Goal: Complete application form

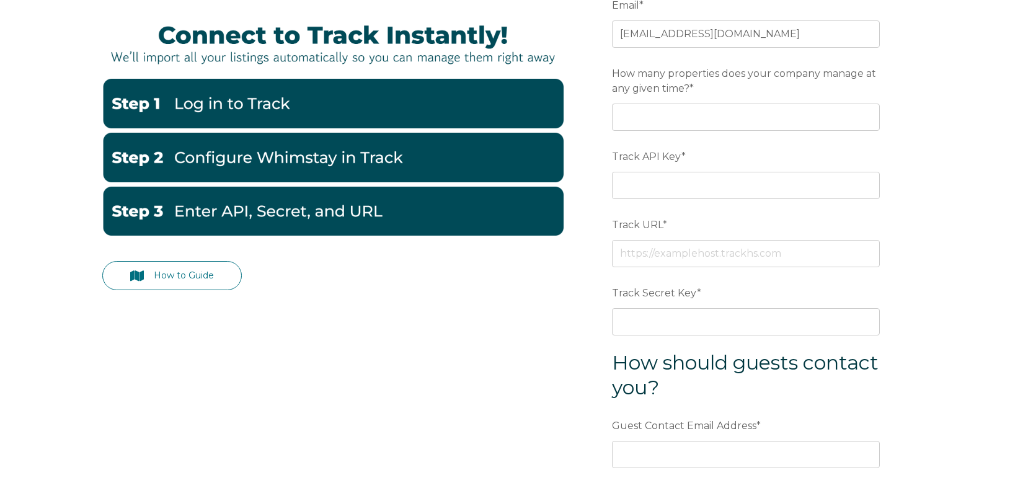
scroll to position [175, 0]
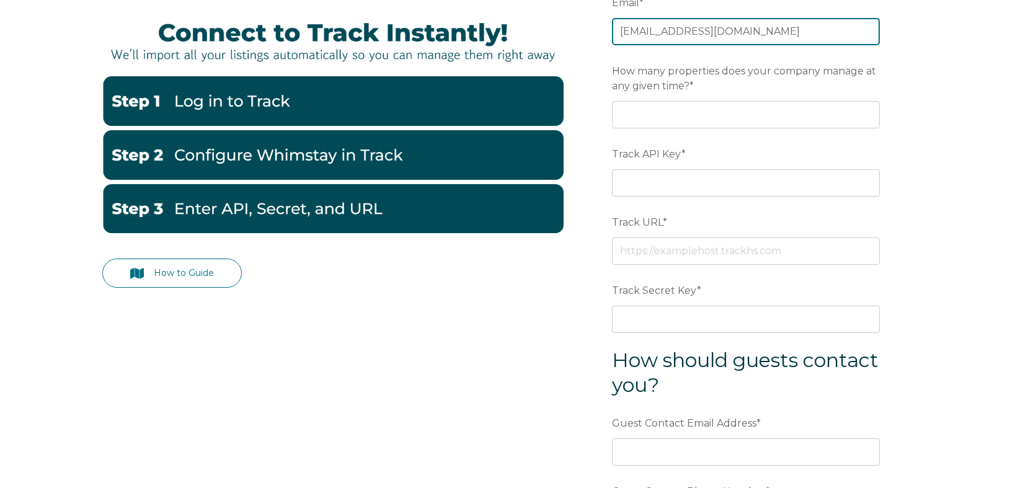
click at [713, 30] on input "[EMAIL_ADDRESS][DOMAIN_NAME]" at bounding box center [746, 31] width 268 height 27
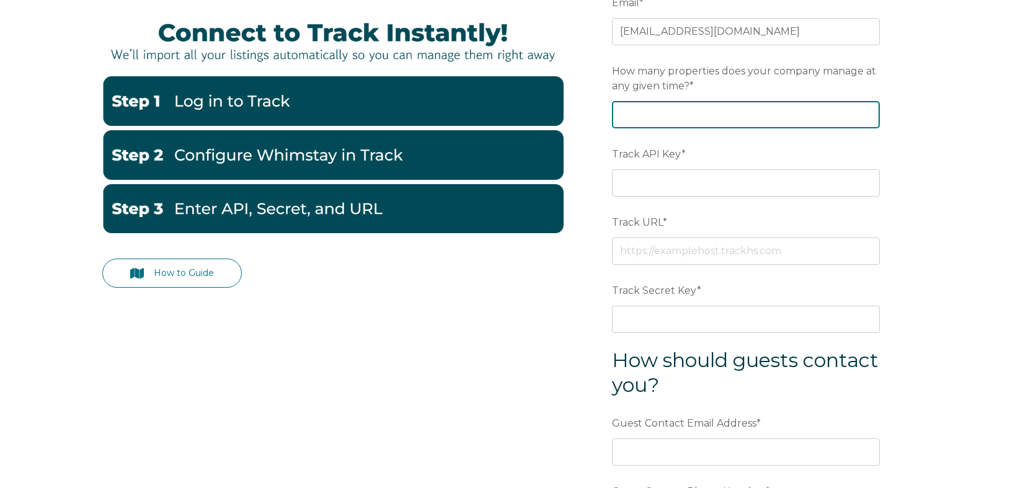
click at [740, 120] on input "How many properties does your company manage at any given time? *" at bounding box center [746, 114] width 268 height 27
type input "200"
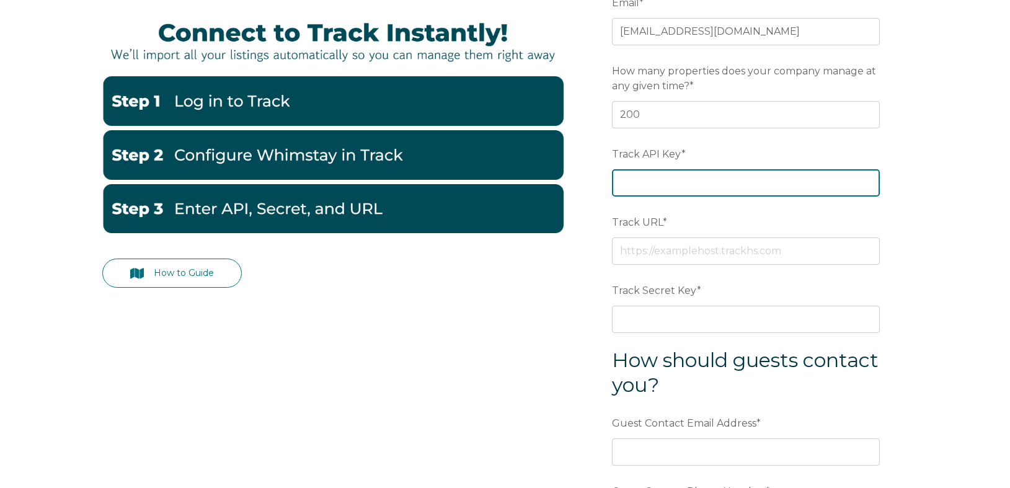
click at [711, 177] on input "Track API Key *" at bounding box center [746, 182] width 268 height 27
paste input "45063fa0e33bd0d23be6afe6e732e762"
type input "45063fa0e33bd0d23be6afe6e732e762"
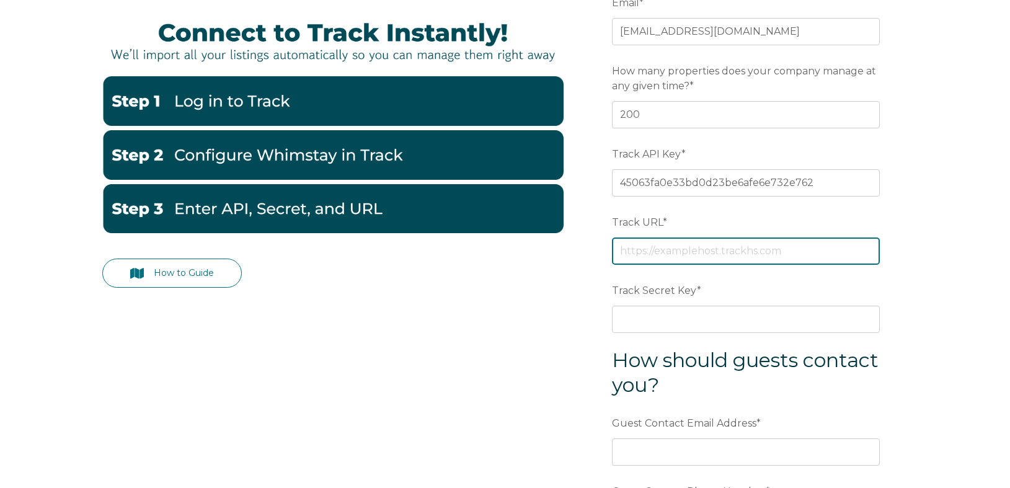
click at [788, 253] on input "Track URL *" at bounding box center [746, 250] width 268 height 27
paste input "[URL][DOMAIN_NAME]"
type input "[URL][DOMAIN_NAME]"
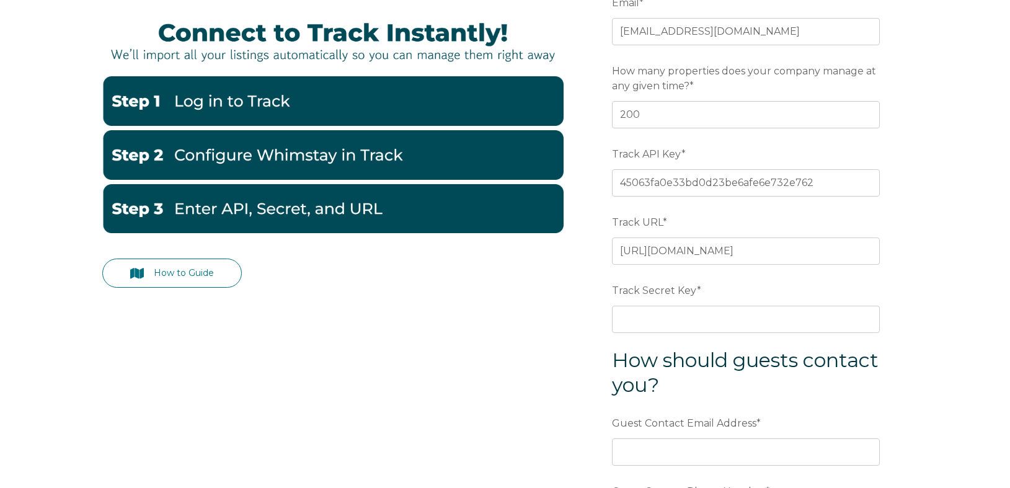
scroll to position [0, 0]
click at [630, 317] on input "Track Secret Key *" at bounding box center [746, 319] width 268 height 27
paste input "819e4541baf89d31e459037bd9c06294"
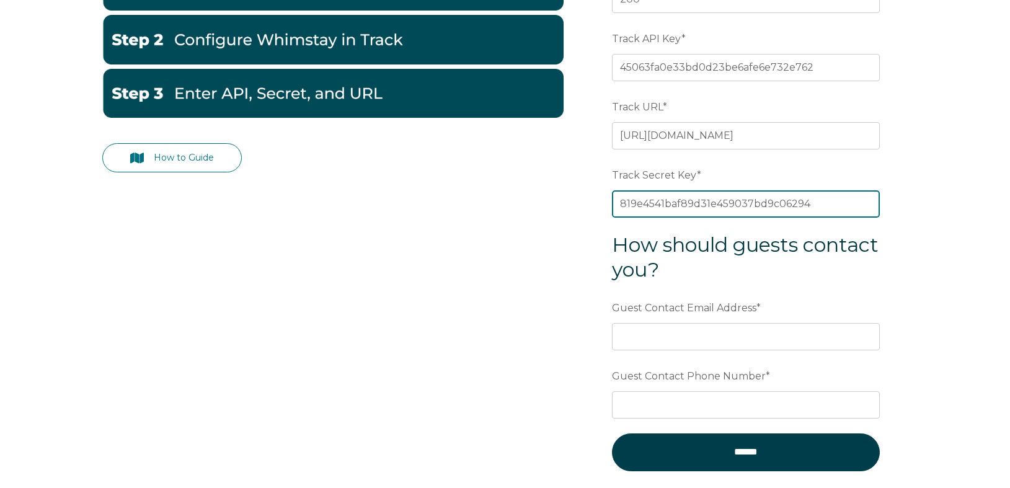
scroll to position [327, 0]
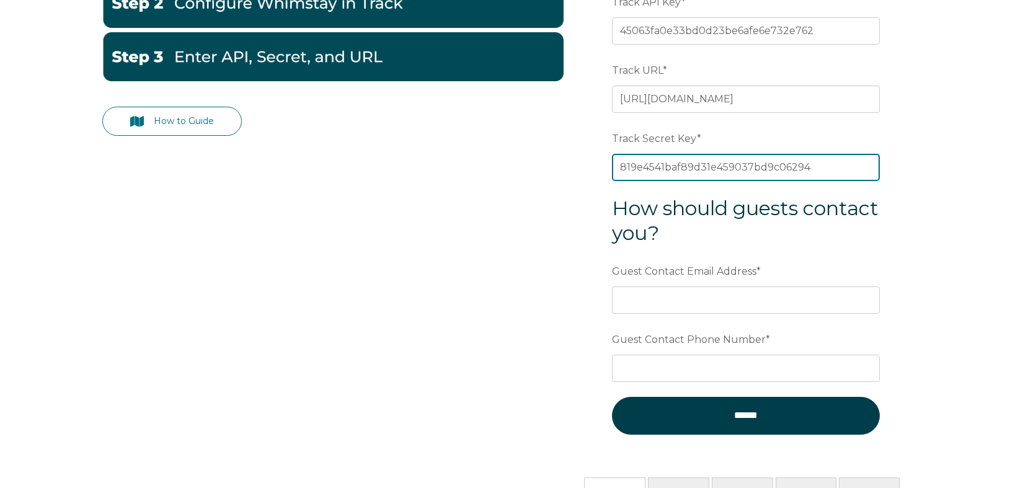
type input "819e4541baf89d31e459037bd9c06294"
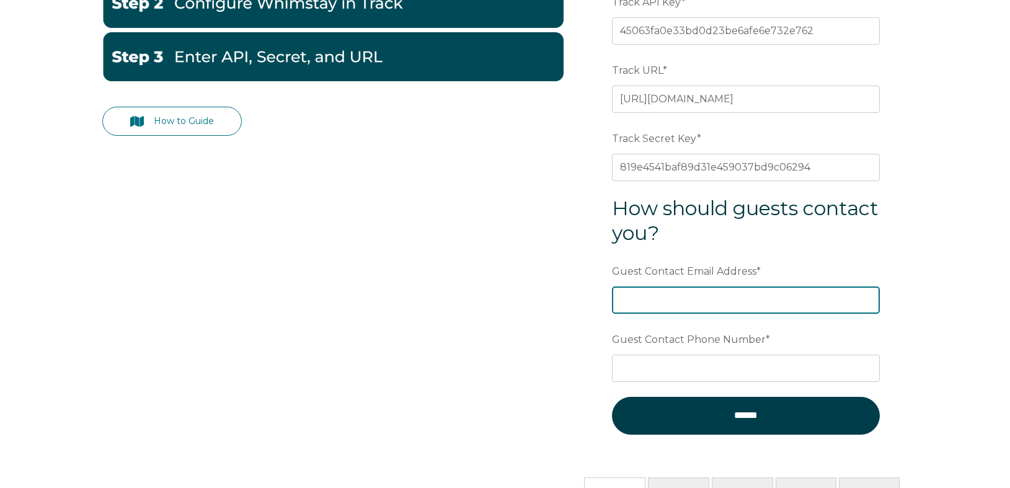
click at [654, 307] on input "Guest Contact Email Address *" at bounding box center [746, 299] width 268 height 27
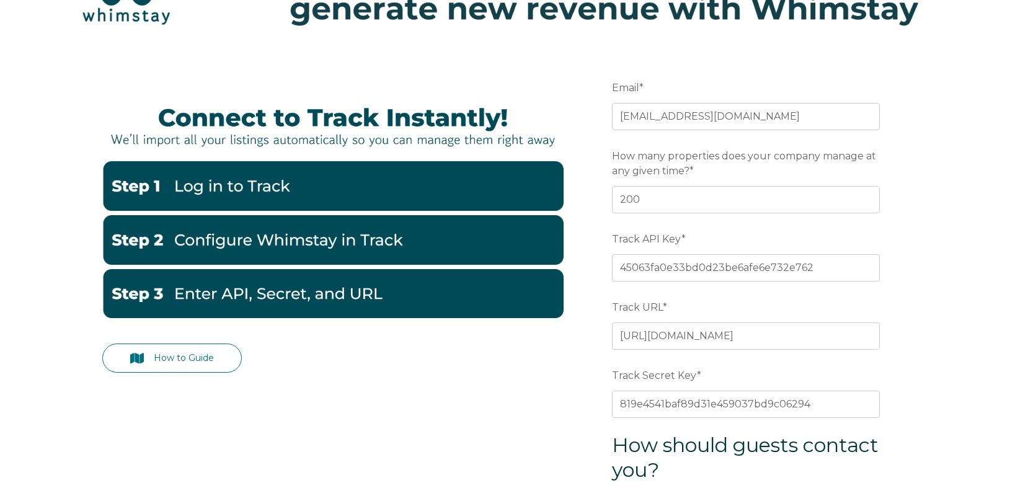
scroll to position [90, 0]
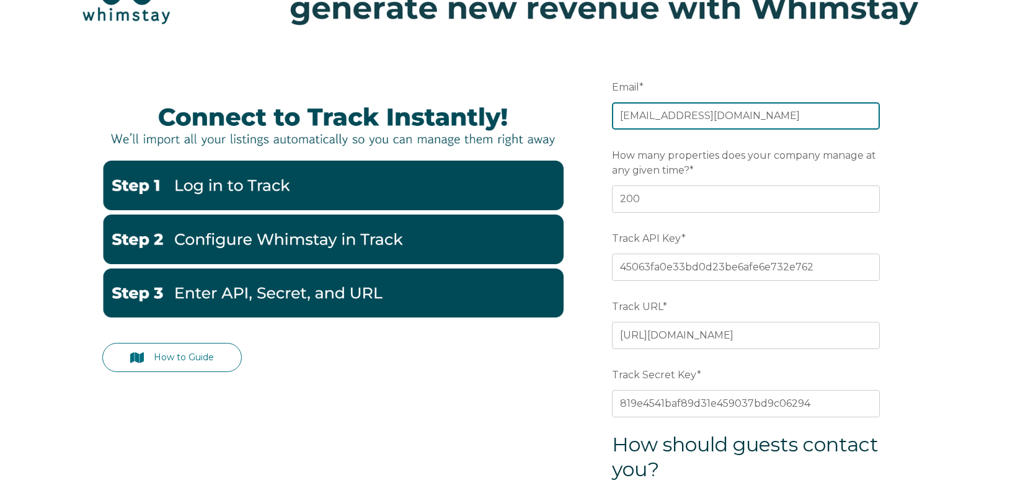
click at [730, 117] on input "[EMAIL_ADDRESS][DOMAIN_NAME]" at bounding box center [746, 115] width 268 height 27
click at [730, 116] on input "[EMAIL_ADDRESS][DOMAIN_NAME]" at bounding box center [746, 115] width 268 height 27
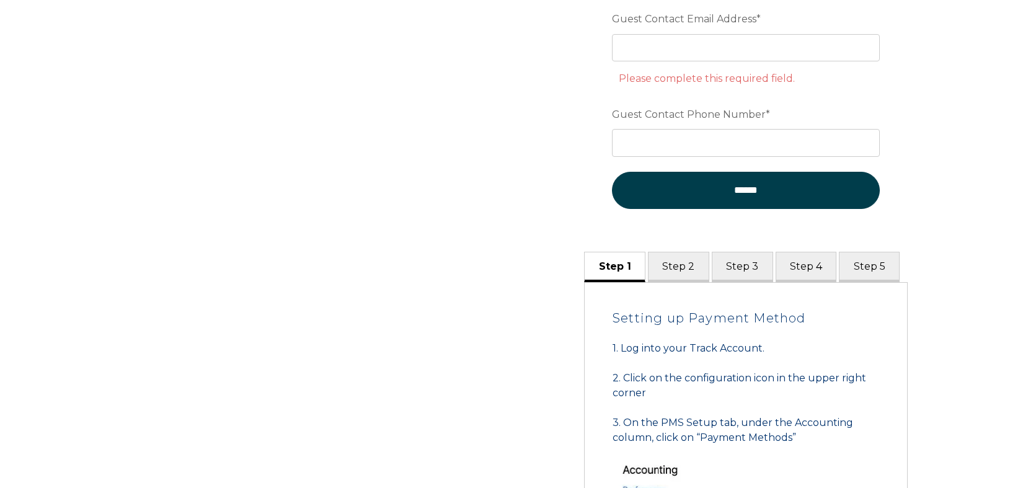
scroll to position [457, 0]
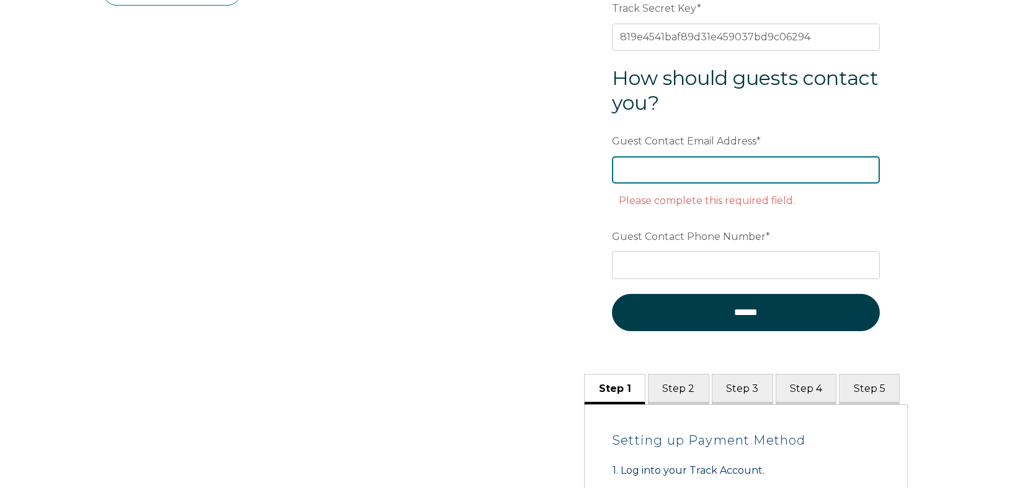
click at [663, 157] on input "Guest Contact Email Address *" at bounding box center [746, 169] width 268 height 27
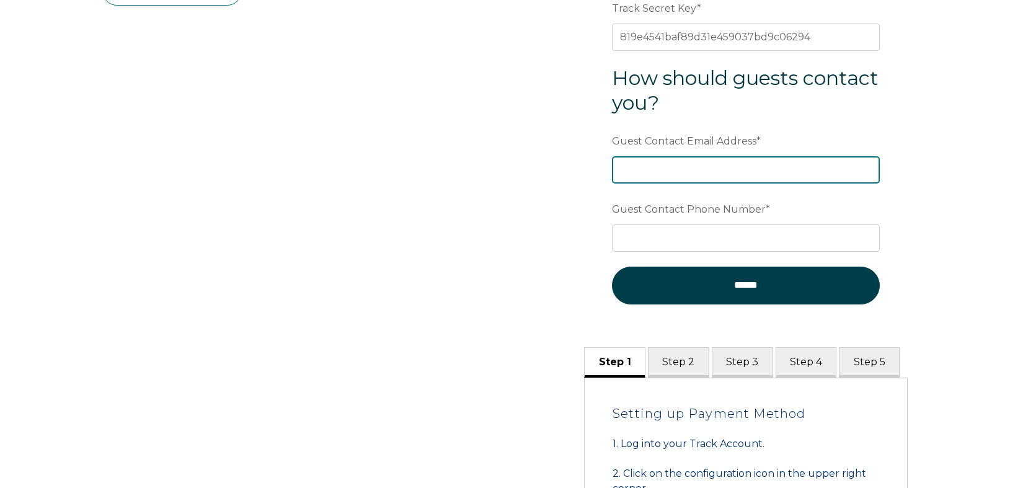
paste input "[EMAIL_ADDRESS][DOMAIN_NAME]"
type input "[EMAIL_ADDRESS][DOMAIN_NAME]"
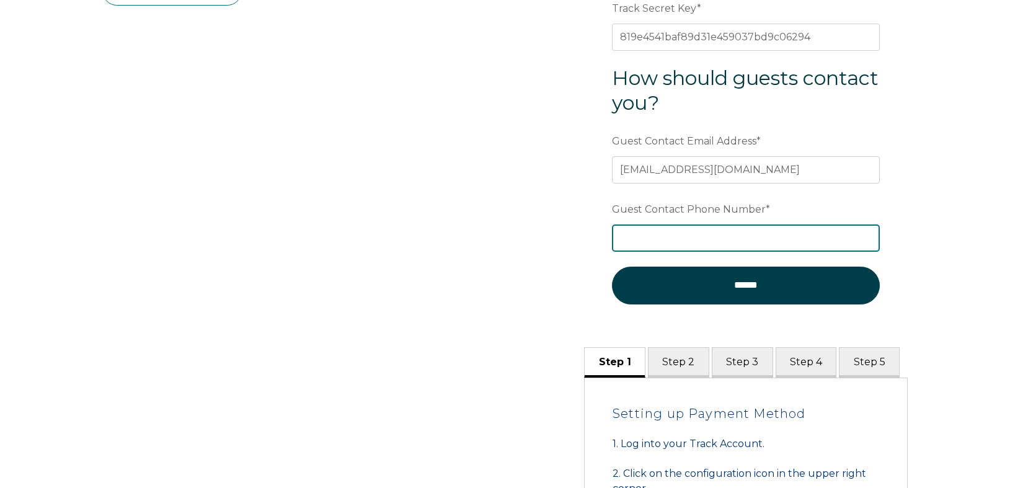
click at [663, 237] on input "Guest Contact Phone Number *" at bounding box center [746, 237] width 268 height 27
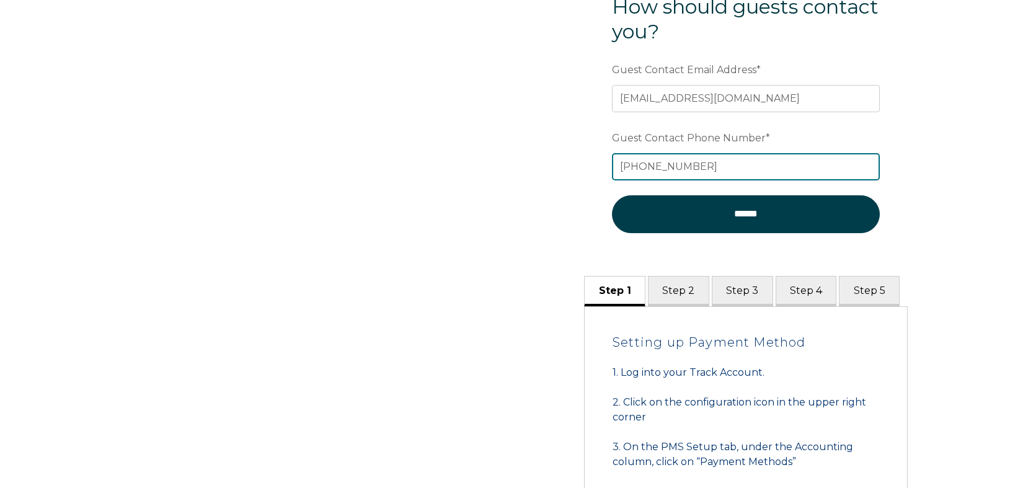
scroll to position [529, 0]
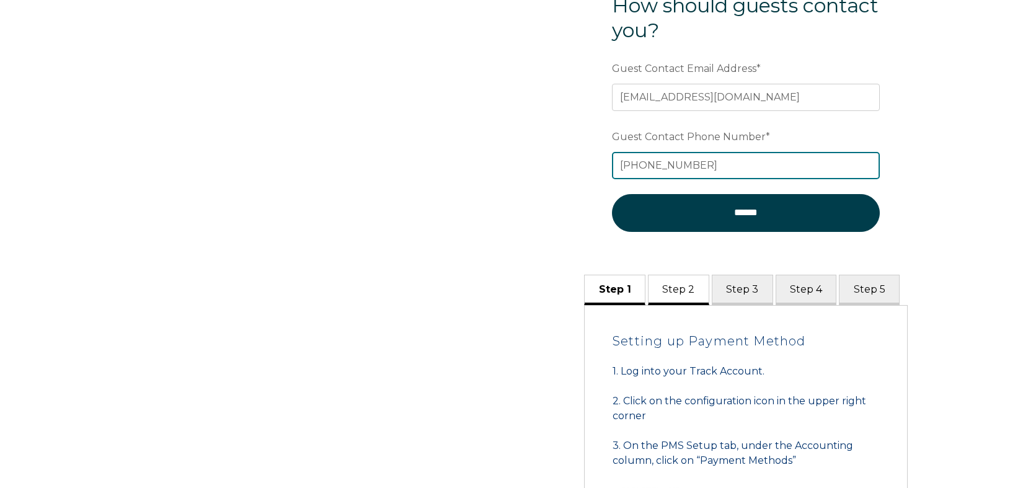
type input "[PHONE_NUMBER]"
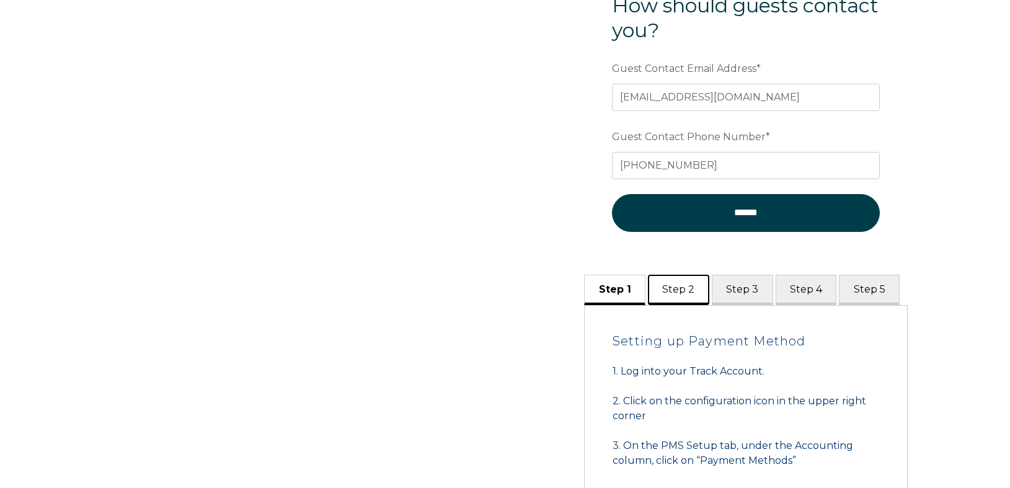
click at [679, 294] on button "Step 2" at bounding box center [678, 290] width 61 height 30
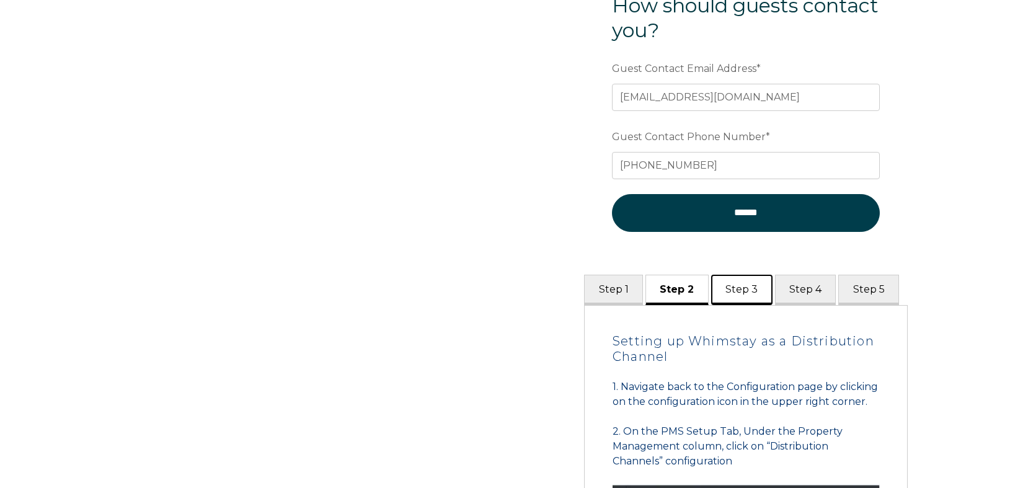
click at [725, 292] on button "Step 3" at bounding box center [741, 290] width 61 height 30
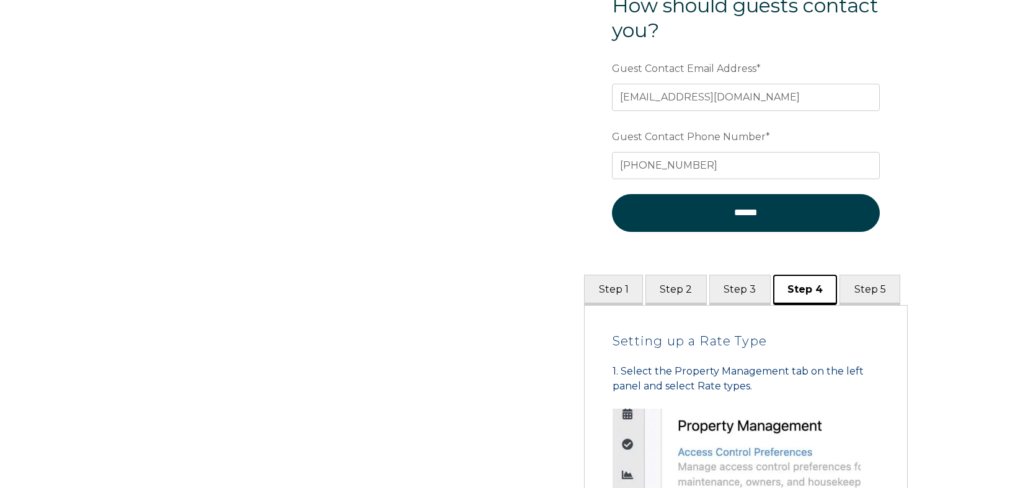
drag, startPoint x: 796, startPoint y: 290, endPoint x: 809, endPoint y: 289, distance: 13.0
click at [796, 290] on button "Step 4" at bounding box center [805, 290] width 64 height 30
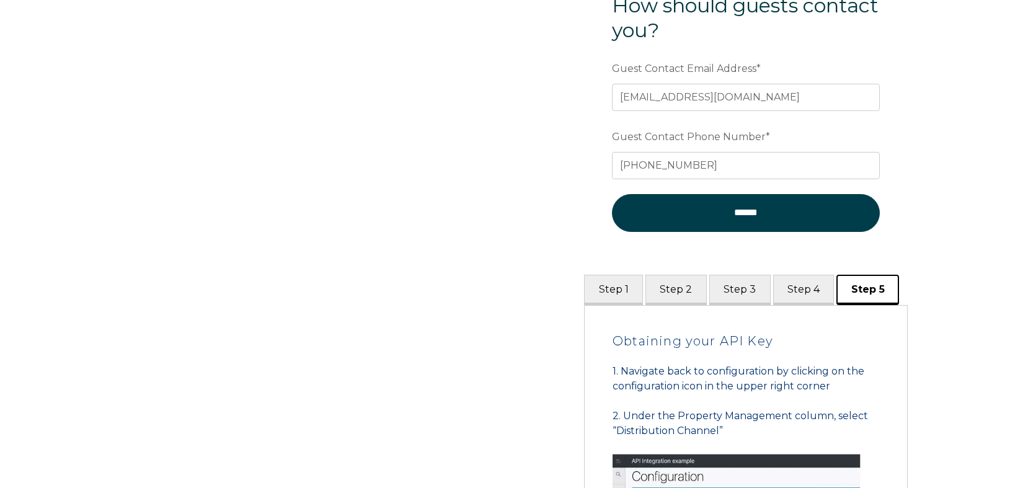
click at [837, 291] on button "Step 5" at bounding box center [867, 290] width 63 height 30
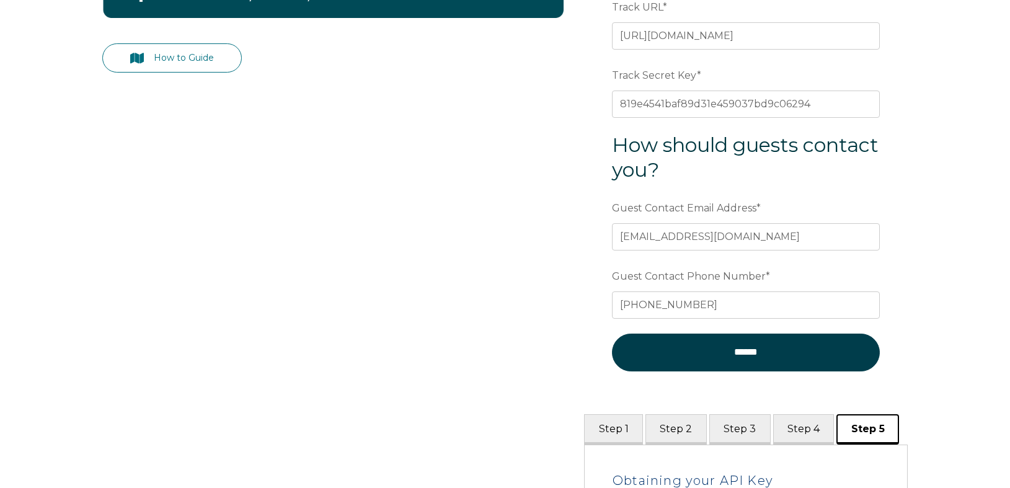
scroll to position [518, 0]
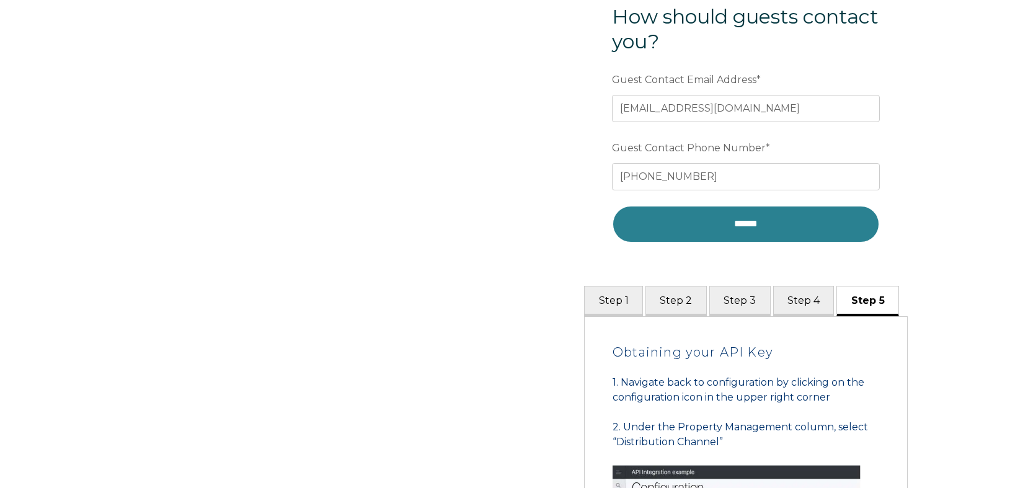
click at [770, 228] on input "******" at bounding box center [746, 223] width 268 height 37
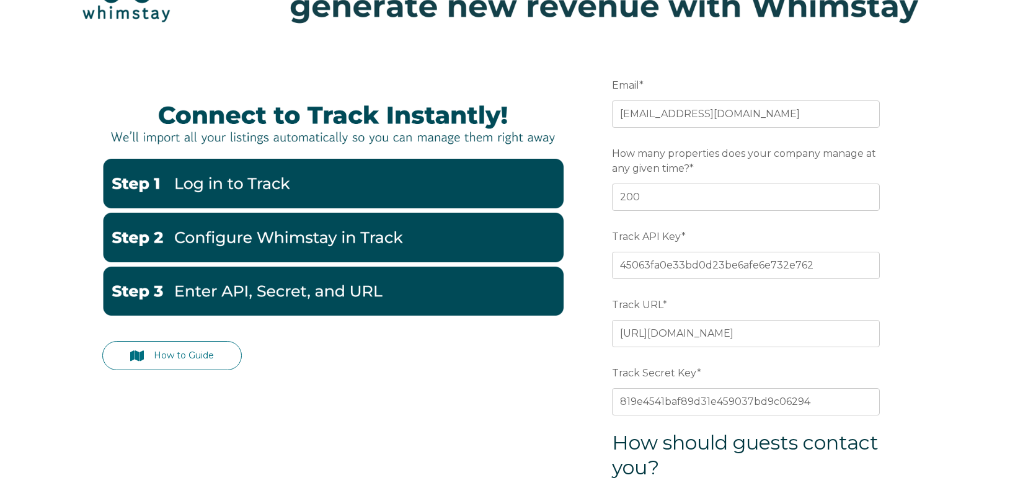
scroll to position [82, 0]
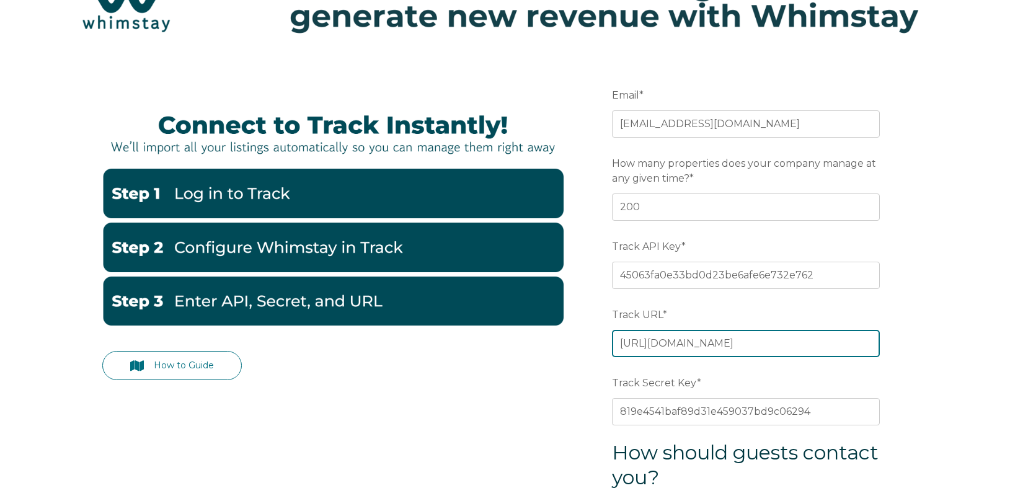
click at [648, 342] on input "[URL][DOMAIN_NAME]" at bounding box center [746, 343] width 268 height 27
click at [664, 339] on input "[URL][DOMAIN_NAME]" at bounding box center [746, 343] width 268 height 27
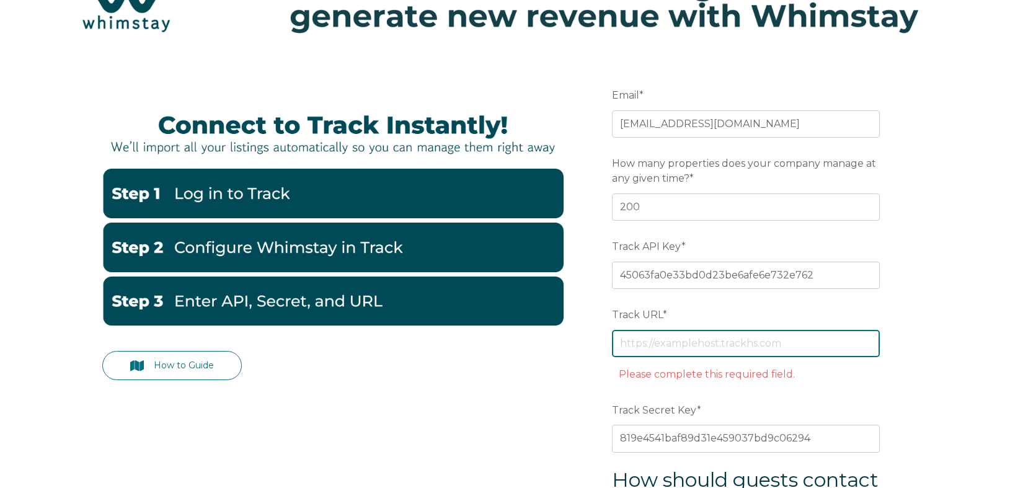
scroll to position [72, 0]
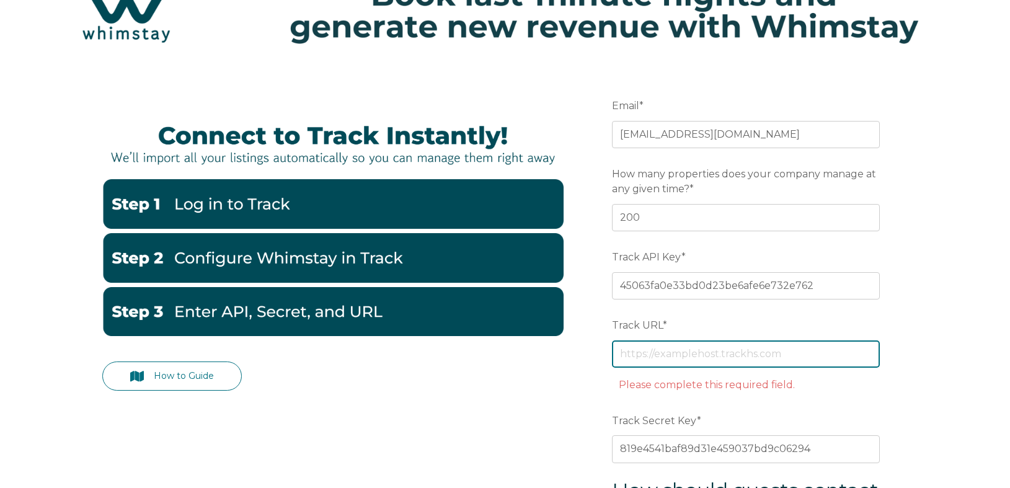
paste input "[URL][DOMAIN_NAME]"
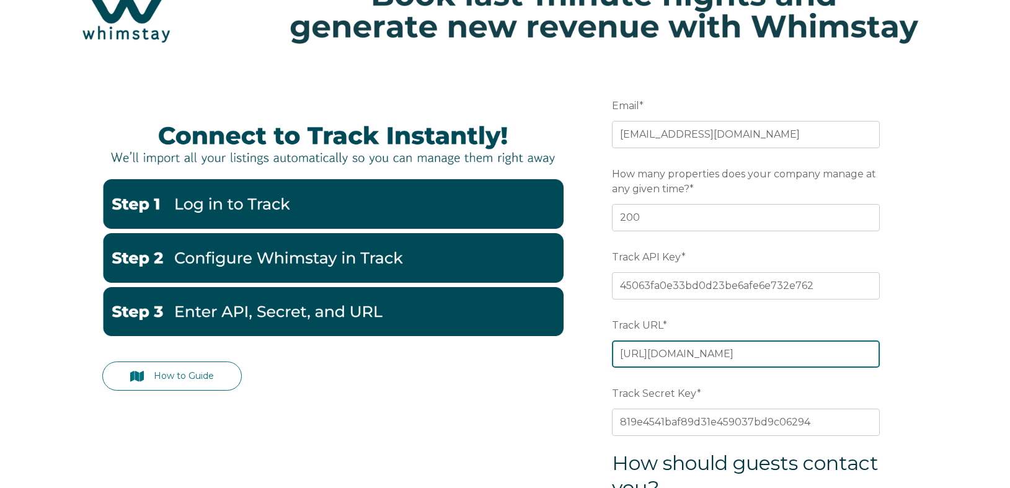
type input "[URL][DOMAIN_NAME]"
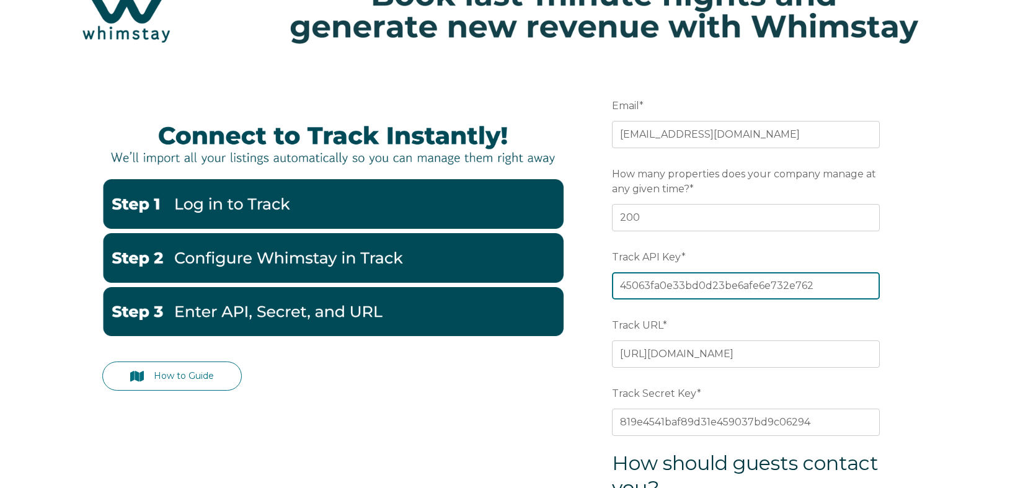
click at [719, 286] on input "45063fa0e33bd0d23be6afe6e732e762" at bounding box center [746, 285] width 268 height 27
paste input "0884f47d6c19e6623fd232268ac57011"
type input "0884f47d6c19e6623fd232268ac57011"
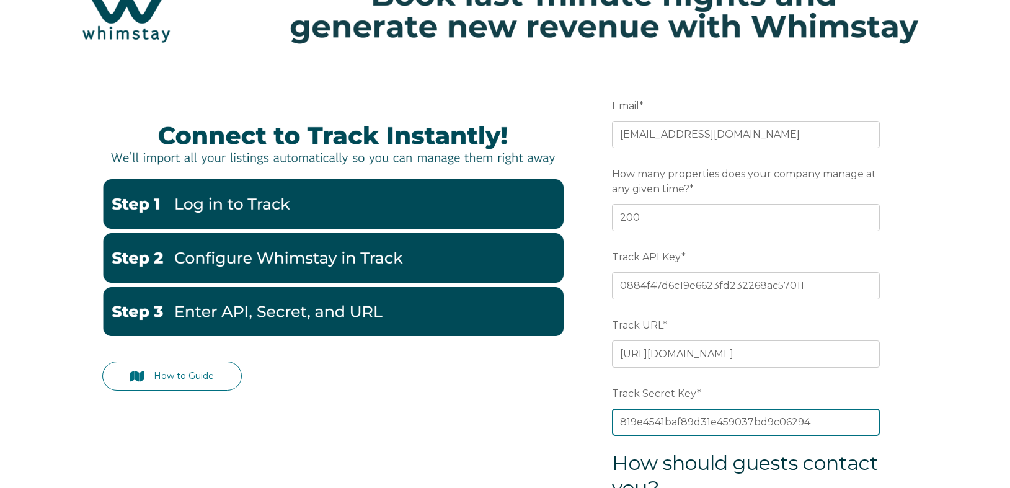
click at [746, 424] on input "819e4541baf89d31e459037bd9c06294" at bounding box center [746, 421] width 268 height 27
paste input "dfcf947c8a69993024b719b18e390e2c"
type input "dfcf947c8a69993024b719b18e390e2c"
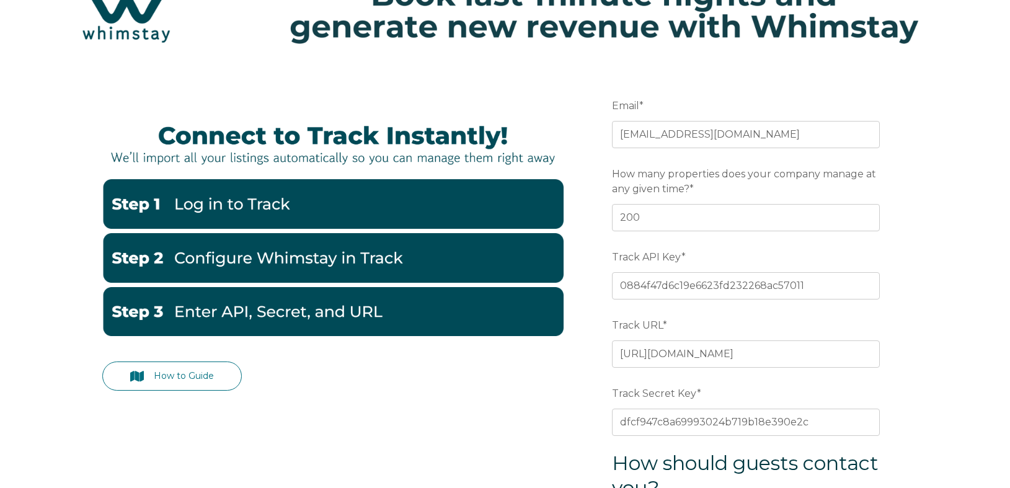
drag, startPoint x: 1003, startPoint y: 411, endPoint x: 949, endPoint y: 398, distance: 55.5
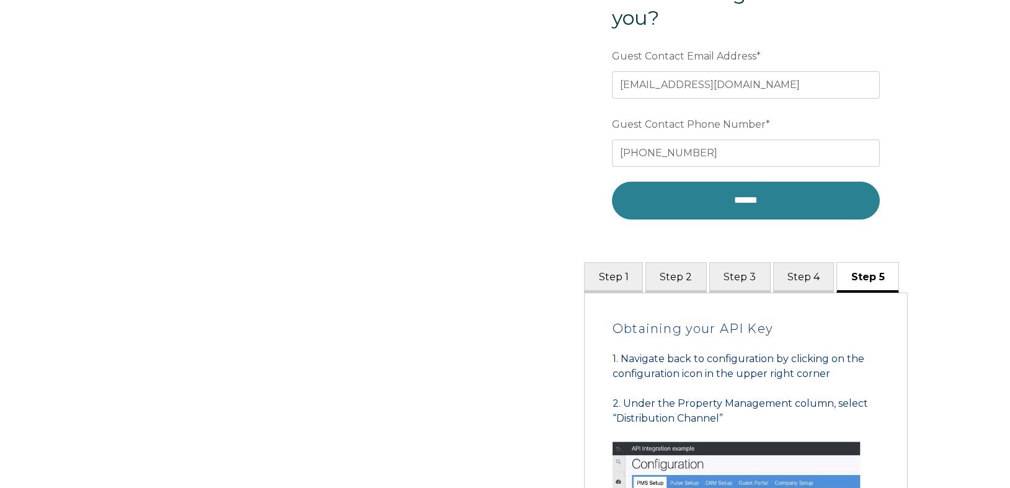
scroll to position [493, 0]
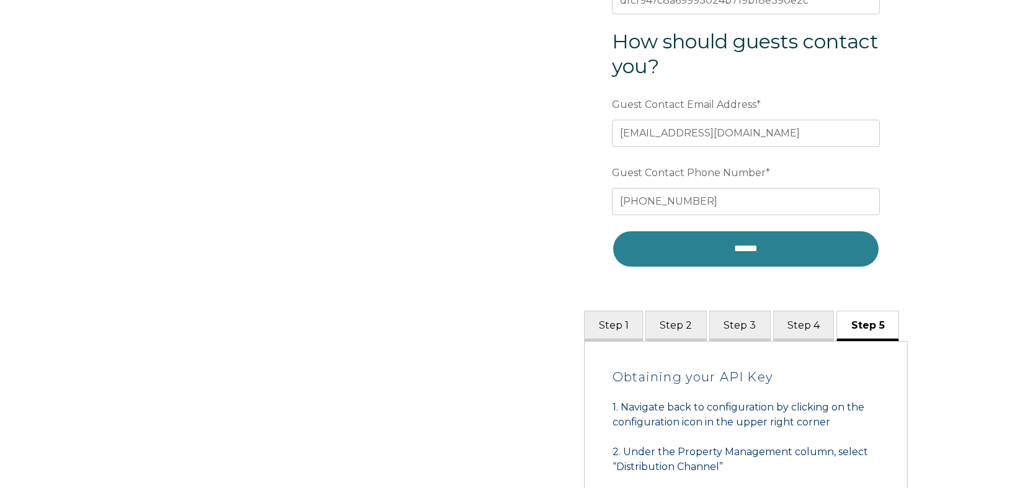
click at [739, 247] on input "******" at bounding box center [746, 248] width 268 height 37
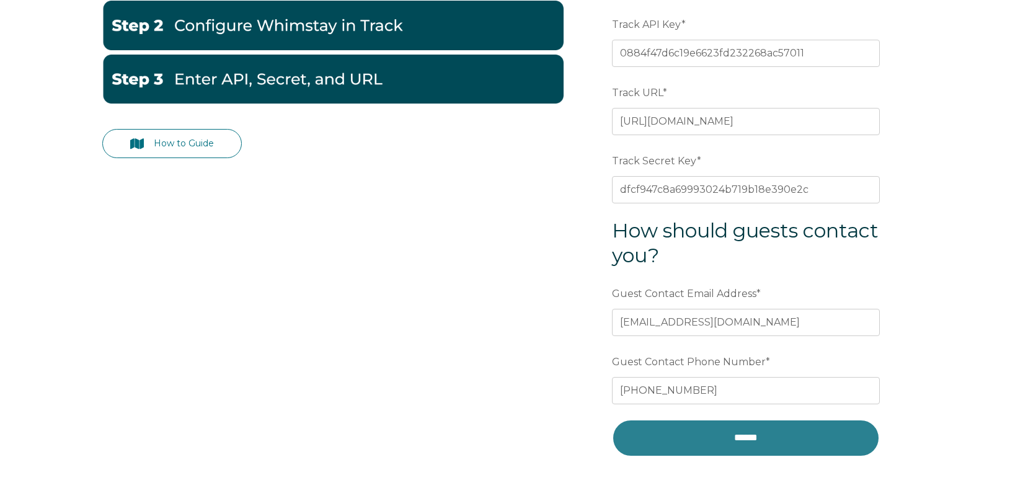
scroll to position [260, 0]
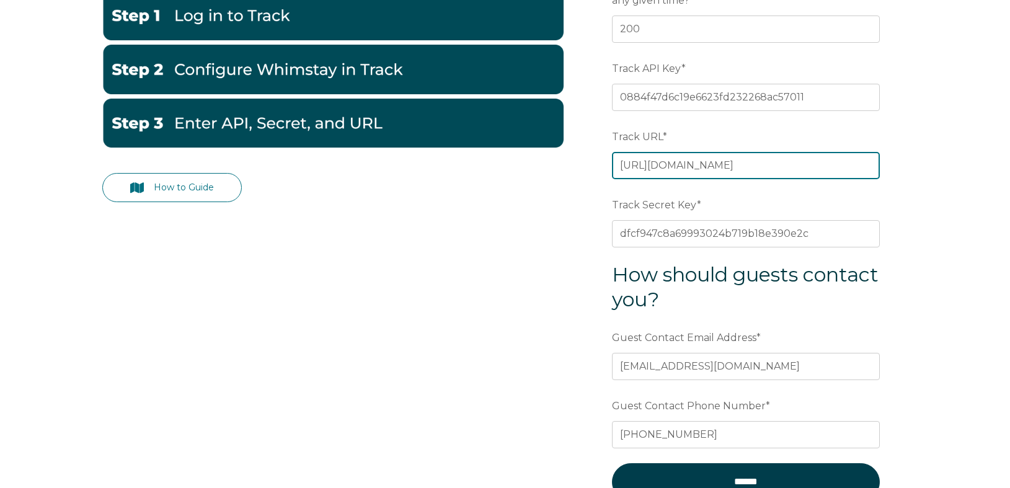
click at [749, 169] on input "[URL][DOMAIN_NAME]" at bounding box center [746, 165] width 268 height 27
drag, startPoint x: 739, startPoint y: 166, endPoint x: 812, endPoint y: 167, distance: 72.5
click at [813, 167] on input "[URL][DOMAIN_NAME]" at bounding box center [746, 165] width 268 height 27
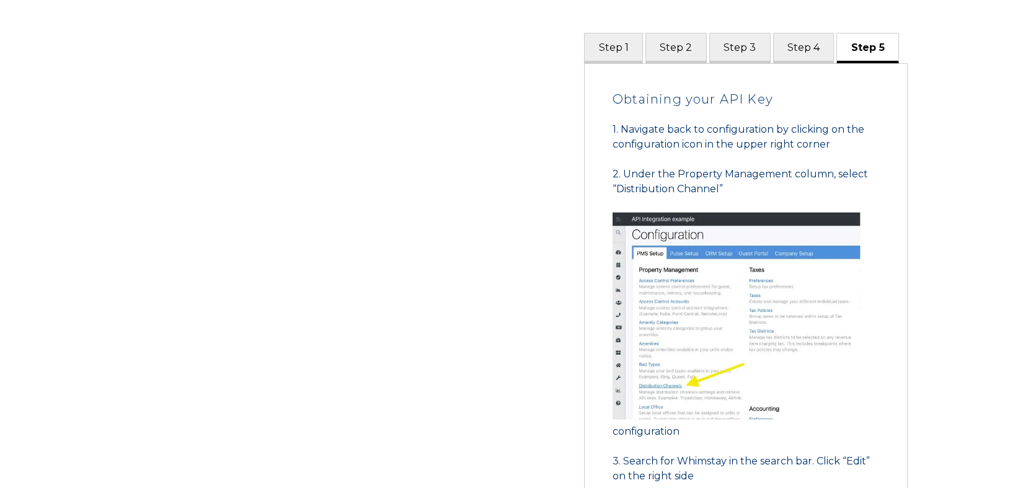
scroll to position [552, 0]
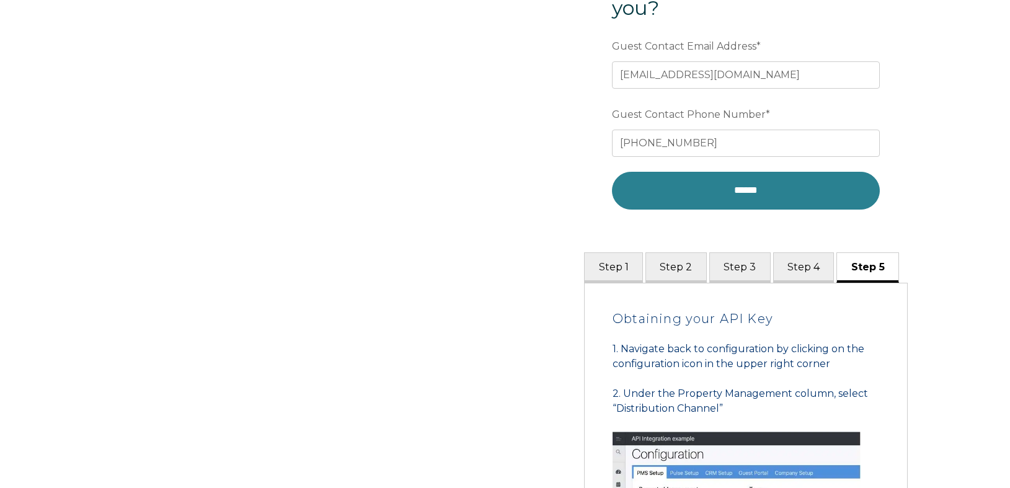
type input "[URL][DOMAIN_NAME]"
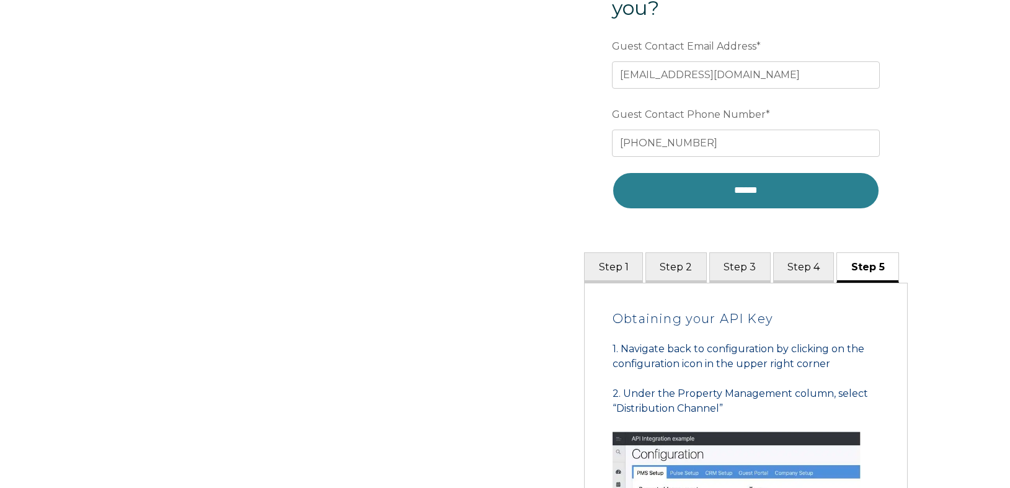
click at [800, 195] on input "******" at bounding box center [746, 190] width 268 height 37
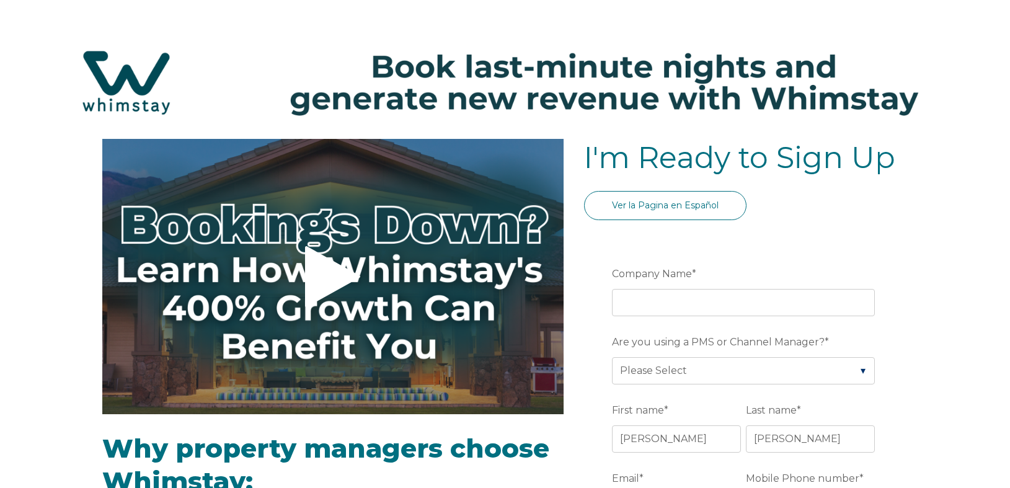
select select "US"
select select "Standard"
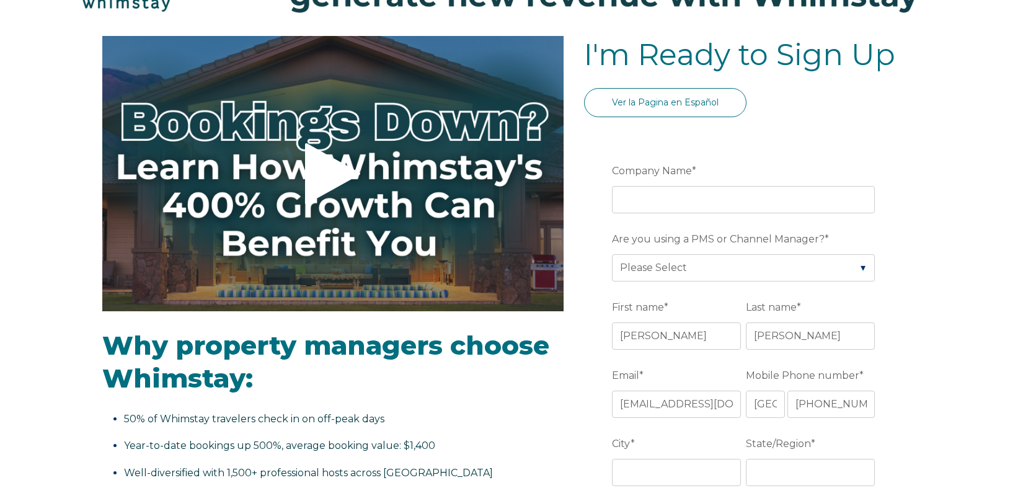
scroll to position [105, 0]
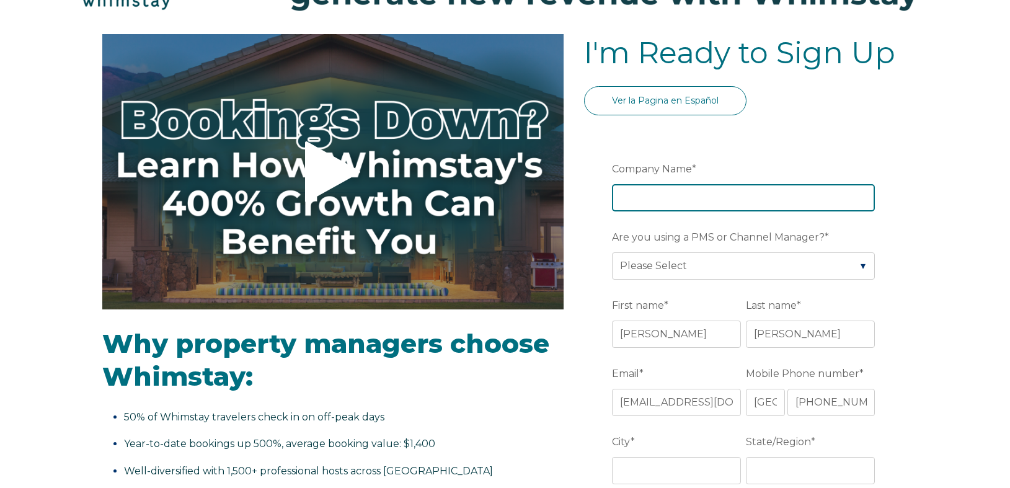
click at [677, 198] on input "Company Name *" at bounding box center [743, 197] width 263 height 27
type input "Pensacola Beach Properties"
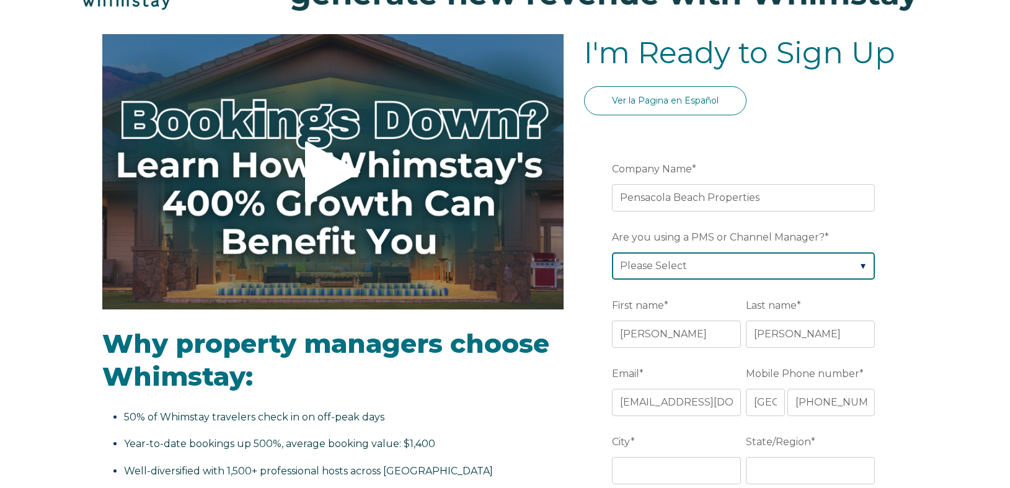
click at [642, 266] on select "Please Select Barefoot BookingPal Boost Brightside CiiRUS Escapia Guesty Hostaw…" at bounding box center [743, 265] width 263 height 27
select select "Track"
click at [612, 252] on select "Please Select Barefoot BookingPal Boost Brightside CiiRUS Escapia Guesty Hostaw…" at bounding box center [743, 265] width 263 height 27
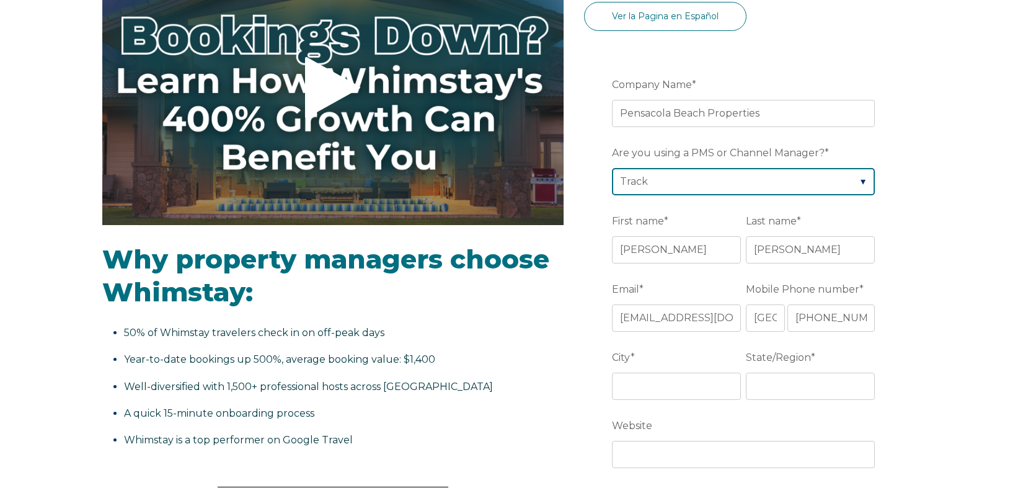
scroll to position [194, 0]
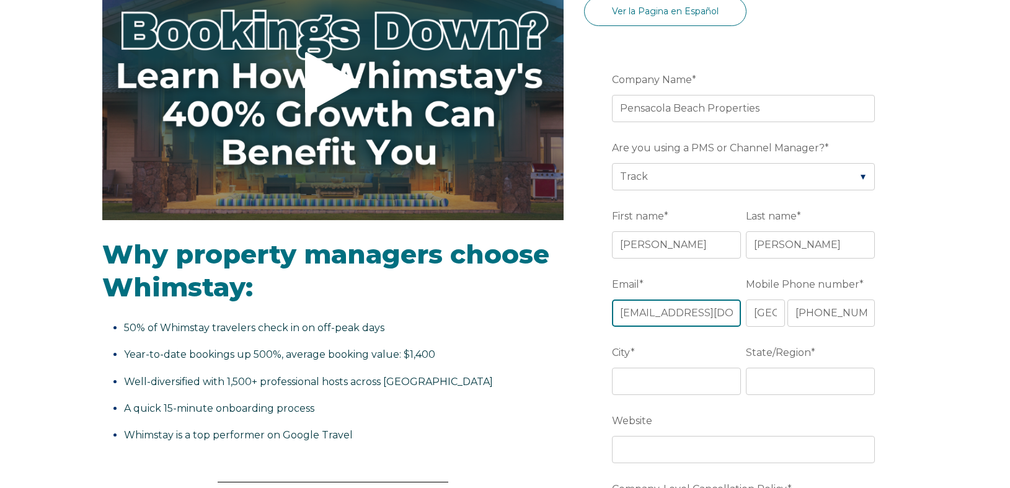
click at [667, 316] on input "[EMAIL_ADDRESS][DOMAIN_NAME]" at bounding box center [676, 312] width 129 height 27
paste input "info@pensacolabeachproperty.com"
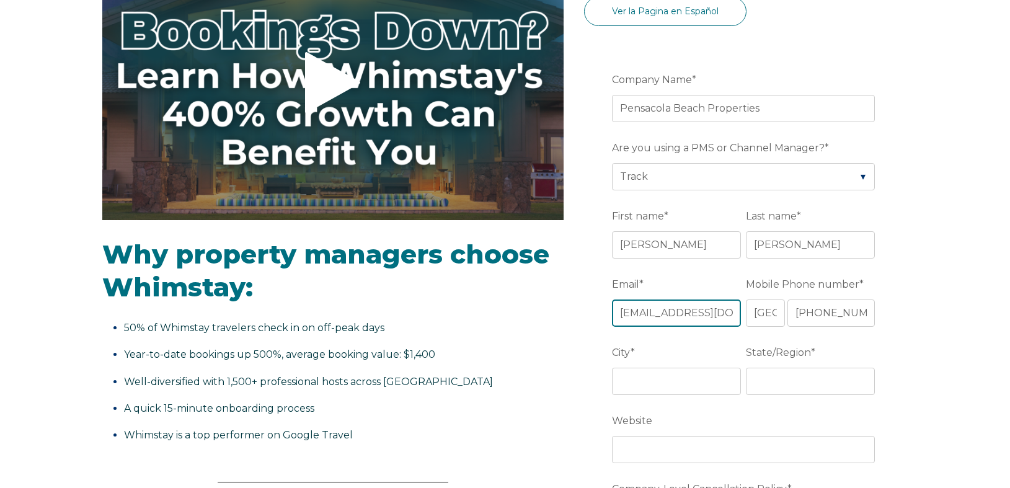
drag, startPoint x: 694, startPoint y: 312, endPoint x: 584, endPoint y: 312, distance: 110.3
type input "info@pensacolabeachproperty.com"
click at [814, 316] on input "+1 2512777839" at bounding box center [831, 312] width 88 height 27
click at [827, 317] on input "+1 2512777839" at bounding box center [831, 312] width 88 height 27
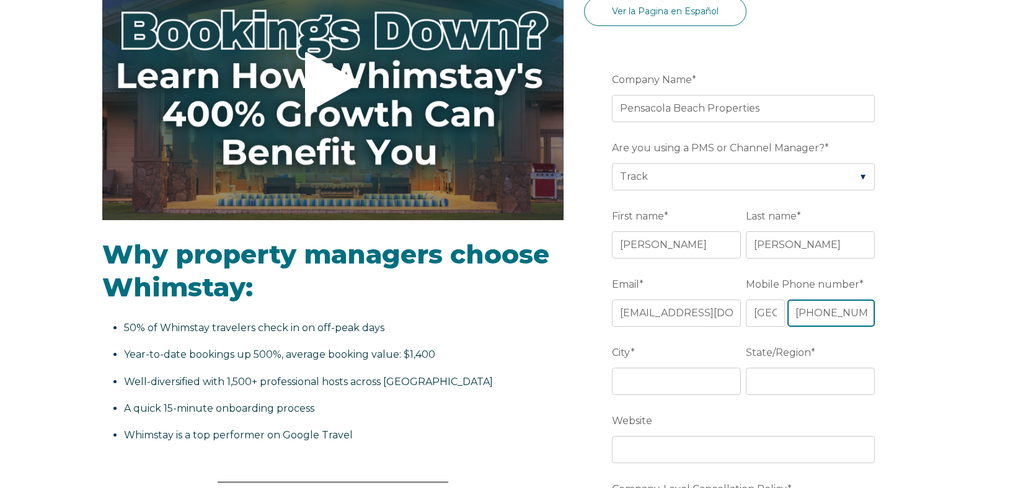
click at [827, 317] on input "+1 2512777839" at bounding box center [831, 312] width 88 height 27
type input "+1 8509340099"
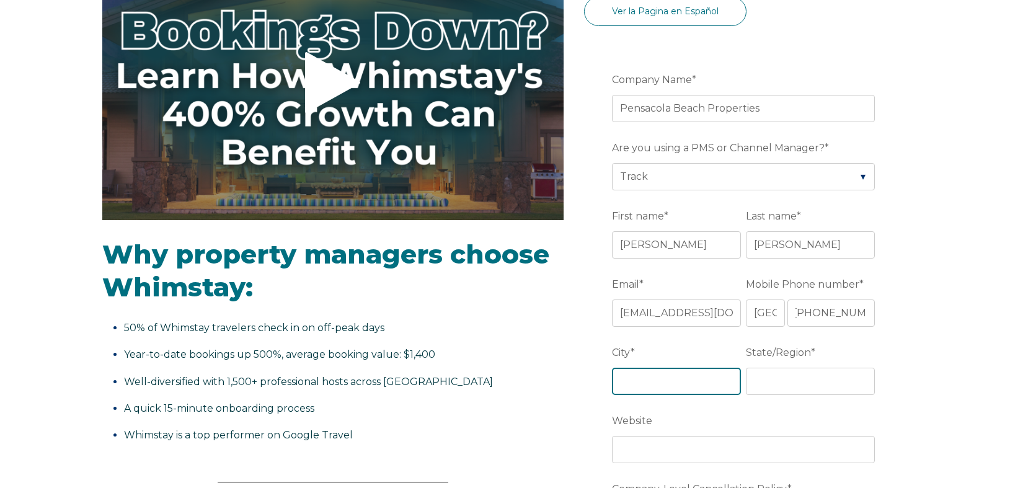
click at [645, 378] on input "City *" at bounding box center [676, 381] width 129 height 27
type input "Pensacola"
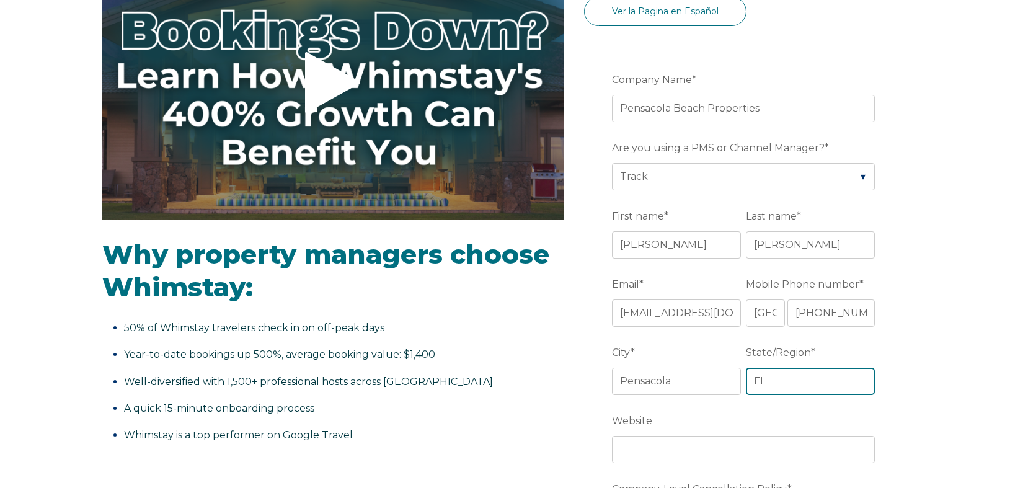
type input "FL"
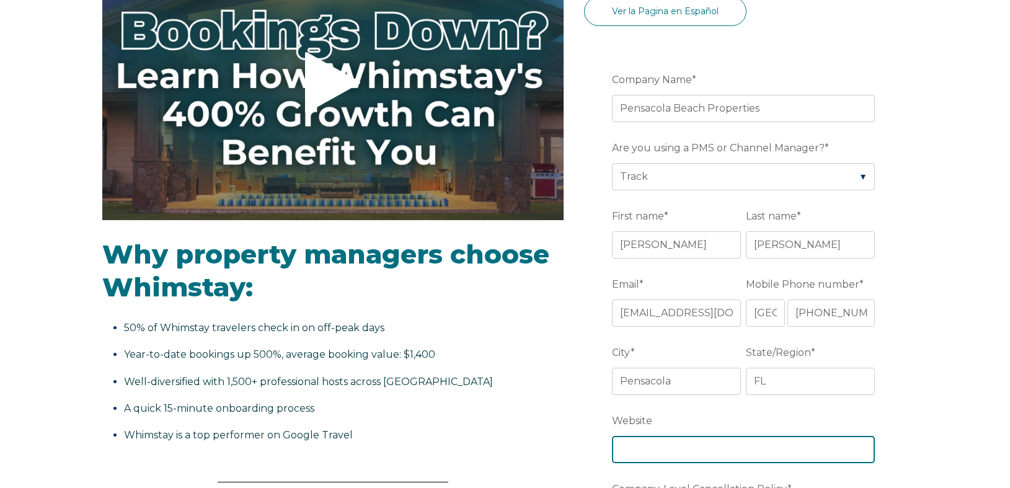
paste input "https://www.pensacolabeachproperty.com/"
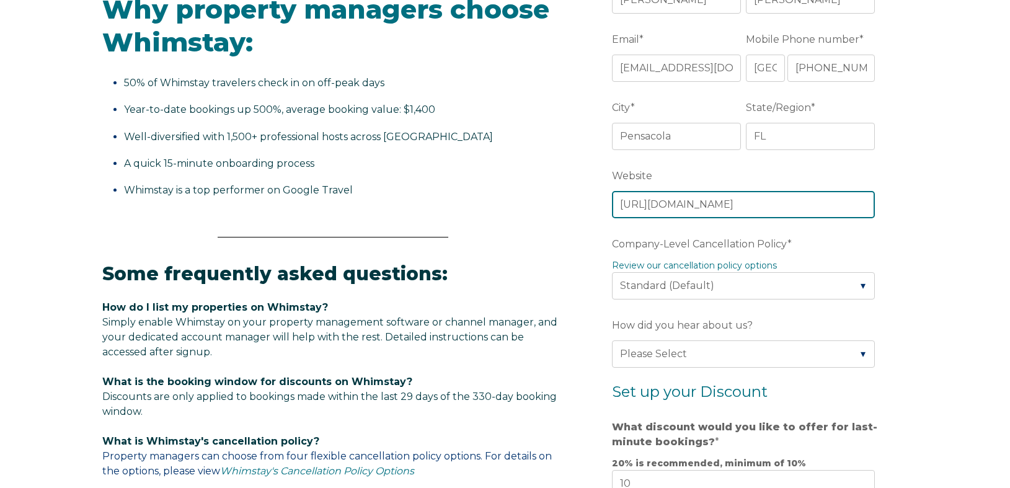
scroll to position [445, 0]
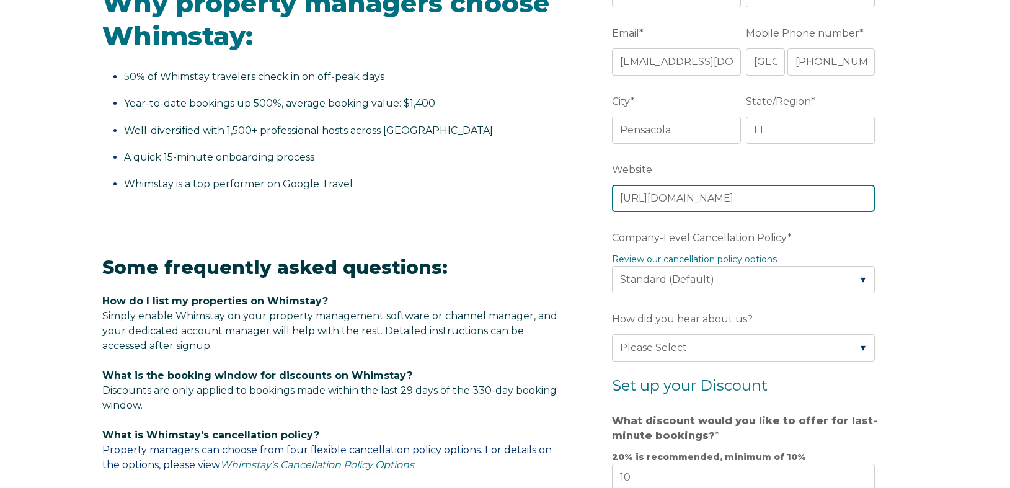
type input "https://www.pensacolabeachproperty.com/"
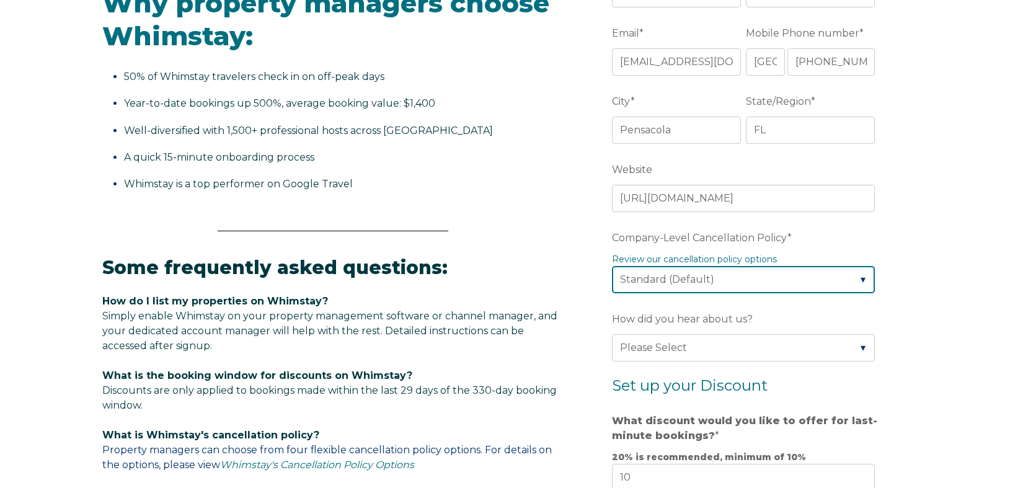
click at [661, 274] on select "Please Select Partial Standard (Default) Moderate Strict" at bounding box center [743, 279] width 263 height 27
select select "Moderate"
click at [612, 266] on select "Please Select Partial Standard (Default) Moderate Strict" at bounding box center [743, 279] width 263 height 27
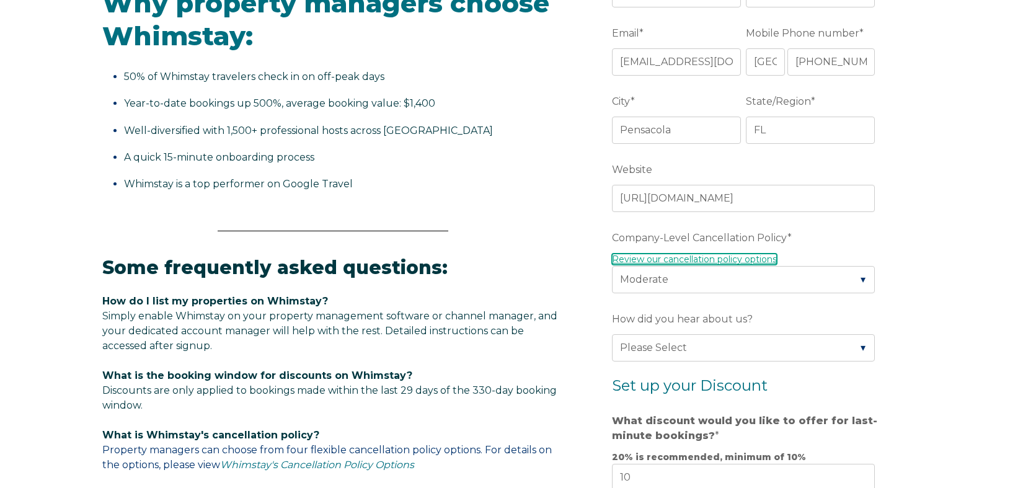
click at [690, 262] on link "Review our cancellation policy options" at bounding box center [694, 258] width 165 height 11
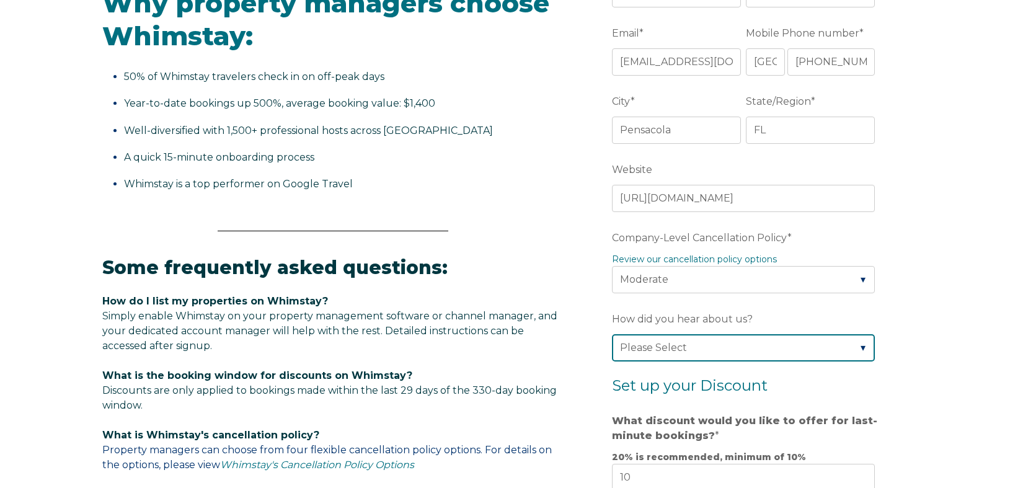
click at [661, 352] on select "Please Select Found Whimstay through a Google search Direct outreach from a Whi…" at bounding box center [743, 347] width 263 height 27
select select "Other"
click at [612, 334] on select "Please Select Found Whimstay through a Google search Direct outreach from a Whi…" at bounding box center [743, 347] width 263 height 27
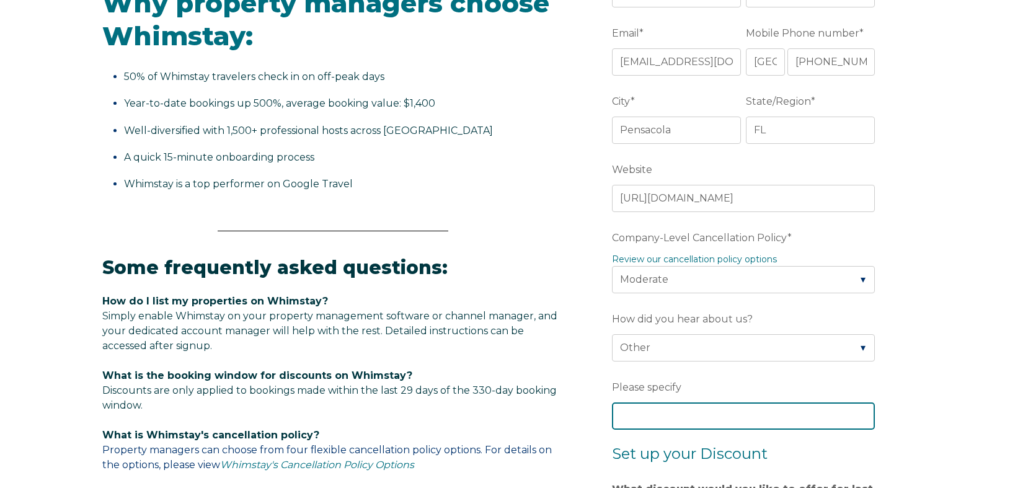
click at [654, 423] on input "Please specify" at bounding box center [743, 415] width 263 height 27
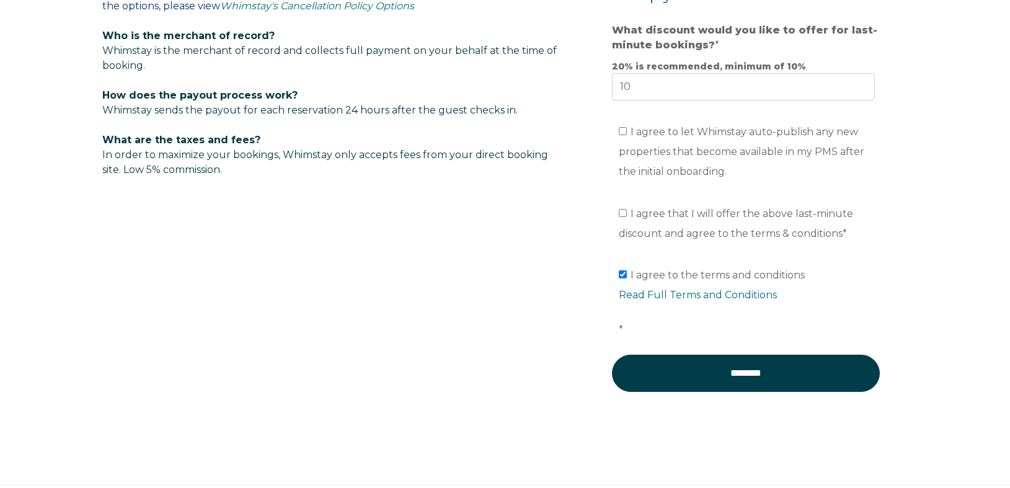
scroll to position [917, 0]
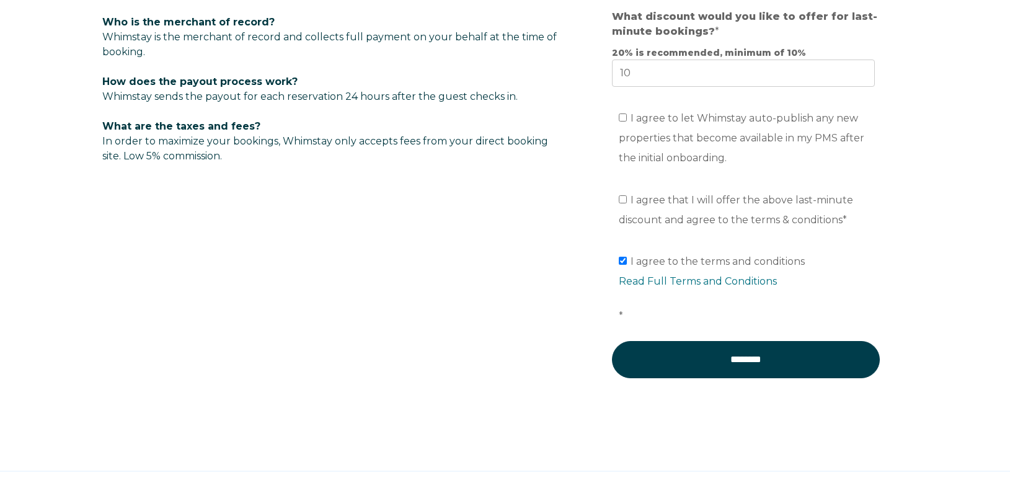
type input "Awayday"
click at [621, 117] on input "I agree to let Whimstay auto-publish any new properties that become available i…" at bounding box center [623, 117] width 8 height 8
checkbox input "true"
click at [621, 201] on input "I agree that I will offer the above last-minute discount and agree to the terms…" at bounding box center [623, 199] width 8 height 8
checkbox input "true"
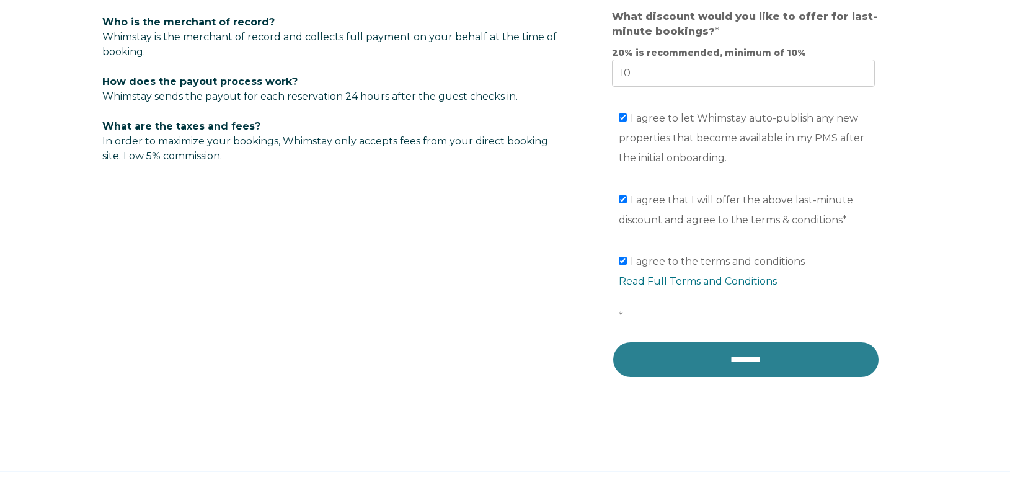
click at [689, 364] on input "********" at bounding box center [746, 359] width 268 height 37
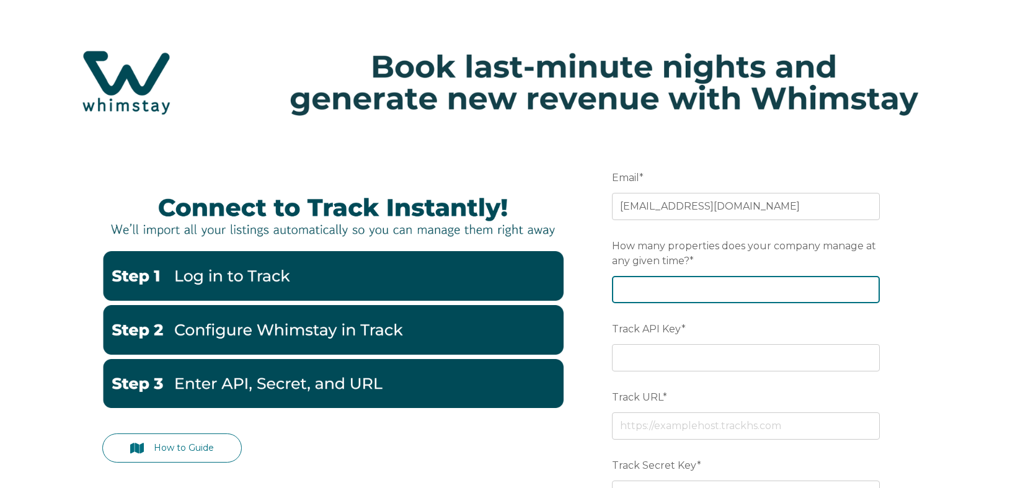
click at [679, 291] on input "How many properties does your company manage at any given time? *" at bounding box center [746, 289] width 268 height 27
type input "200"
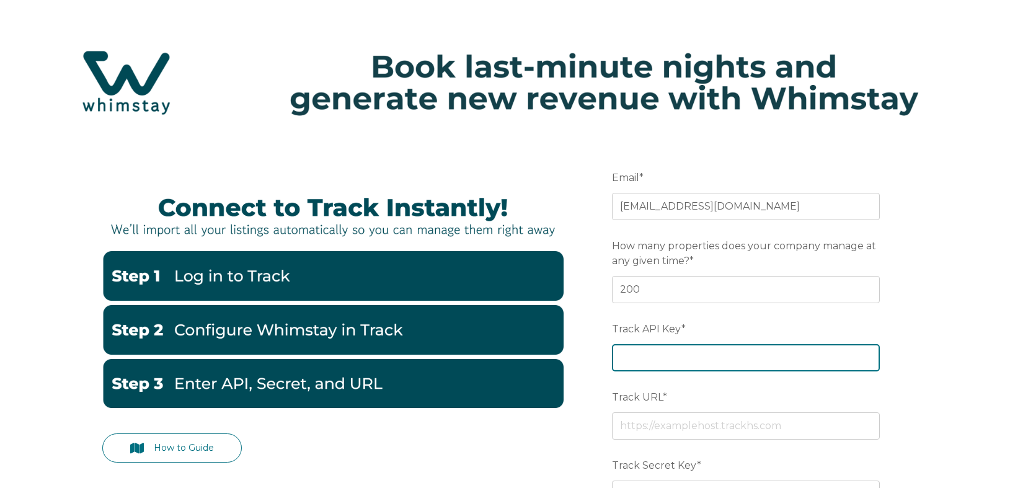
click at [690, 355] on input "Track API Key *" at bounding box center [746, 357] width 268 height 27
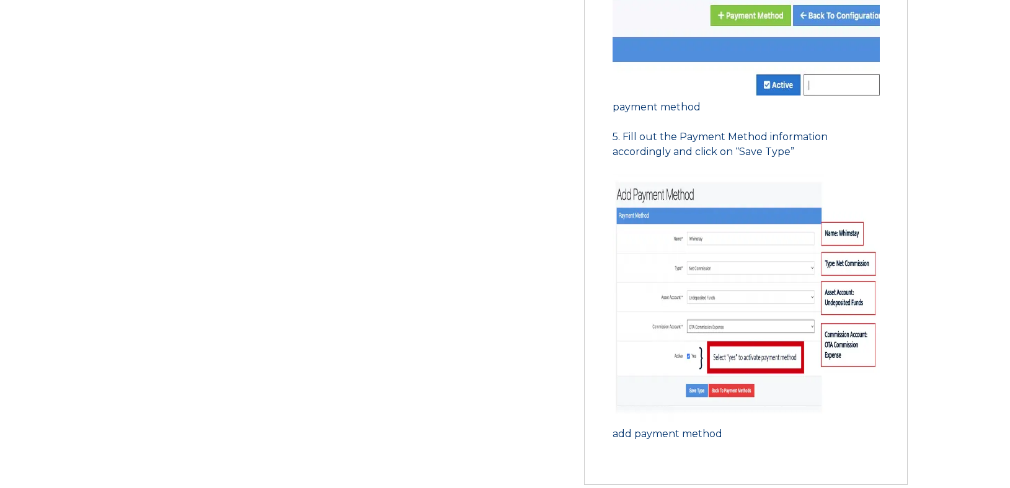
scroll to position [1393, 0]
